Goal: Find specific page/section: Find specific page/section

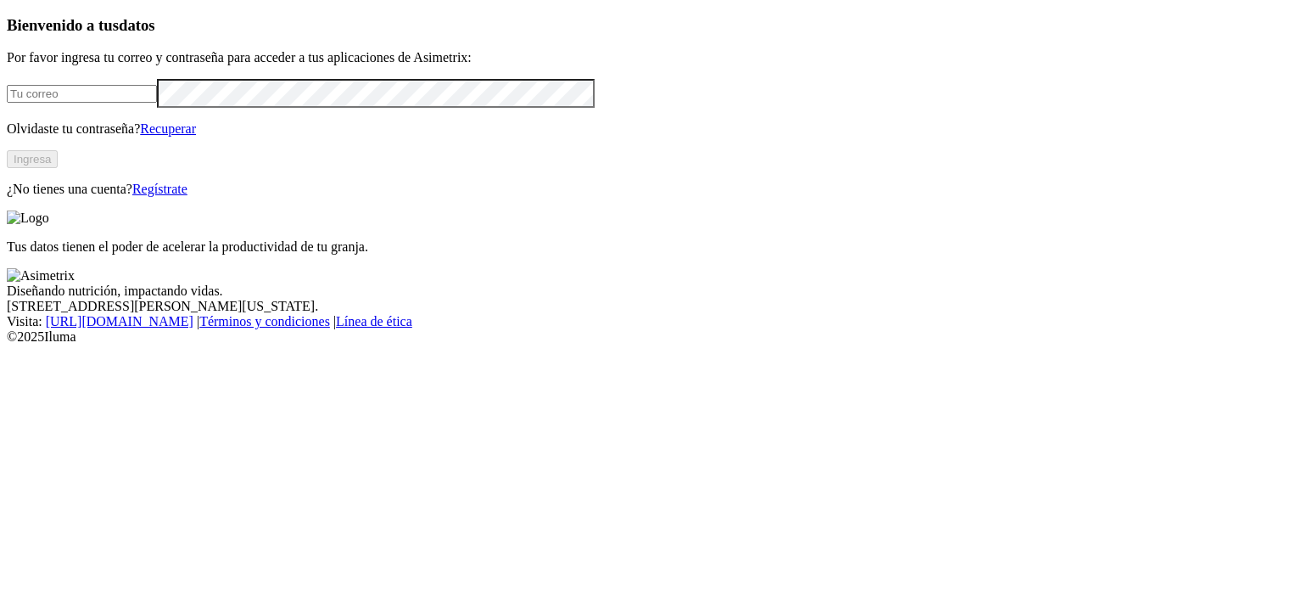
type input "granjasantamonica@gmail.com"
click at [275, 197] on div "Bienvenido a tus datos Por favor ingresa tu correo y contraseña para acceder a …" at bounding box center [652, 106] width 1290 height 181
click at [58, 168] on button "Ingresa" at bounding box center [32, 159] width 51 height 18
